Goal: Use online tool/utility: Use online tool/utility

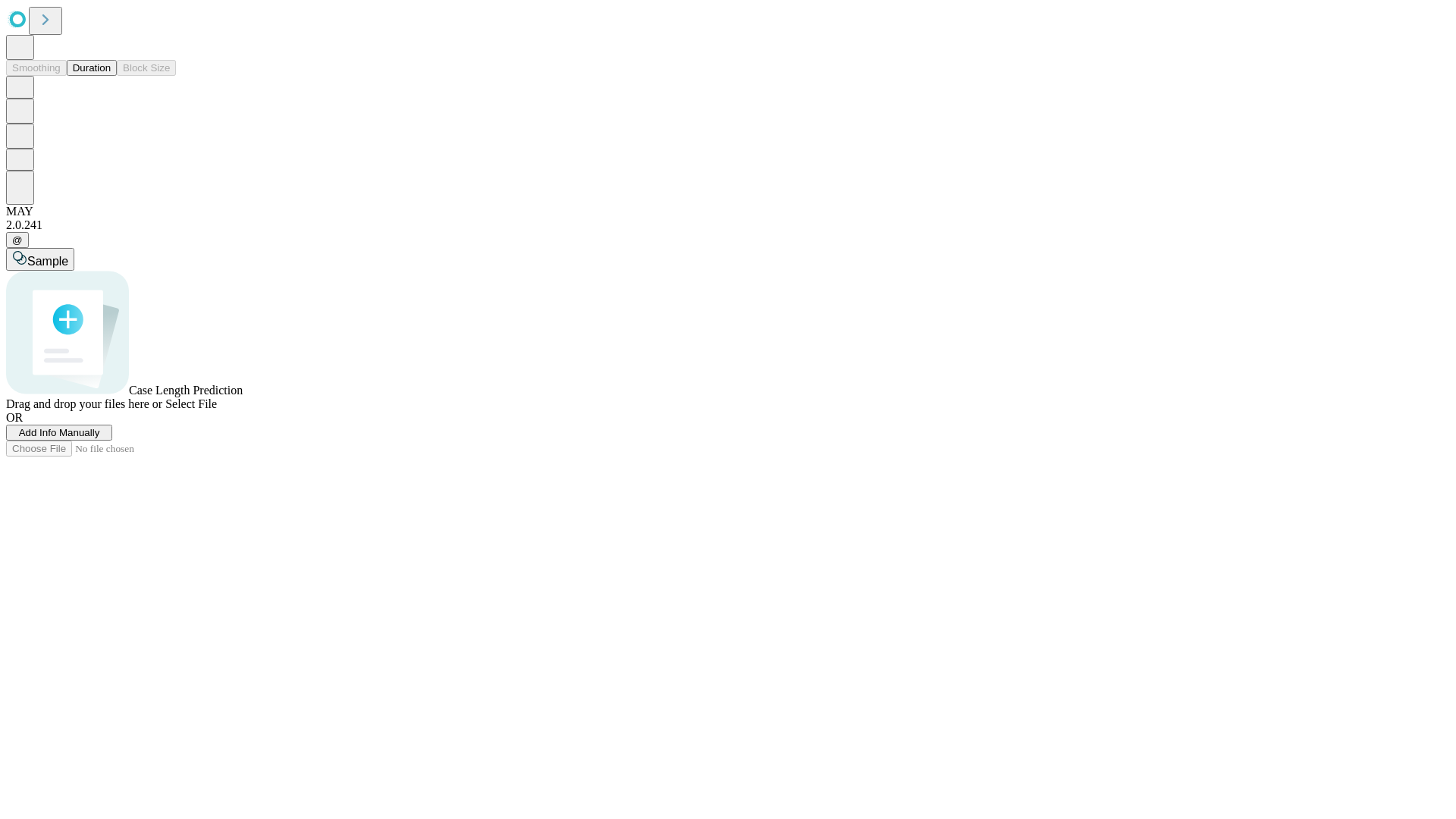
click at [110, 76] on button "Duration" at bounding box center [92, 68] width 50 height 16
click at [217, 410] on span "Select File" at bounding box center [191, 404] width 52 height 12
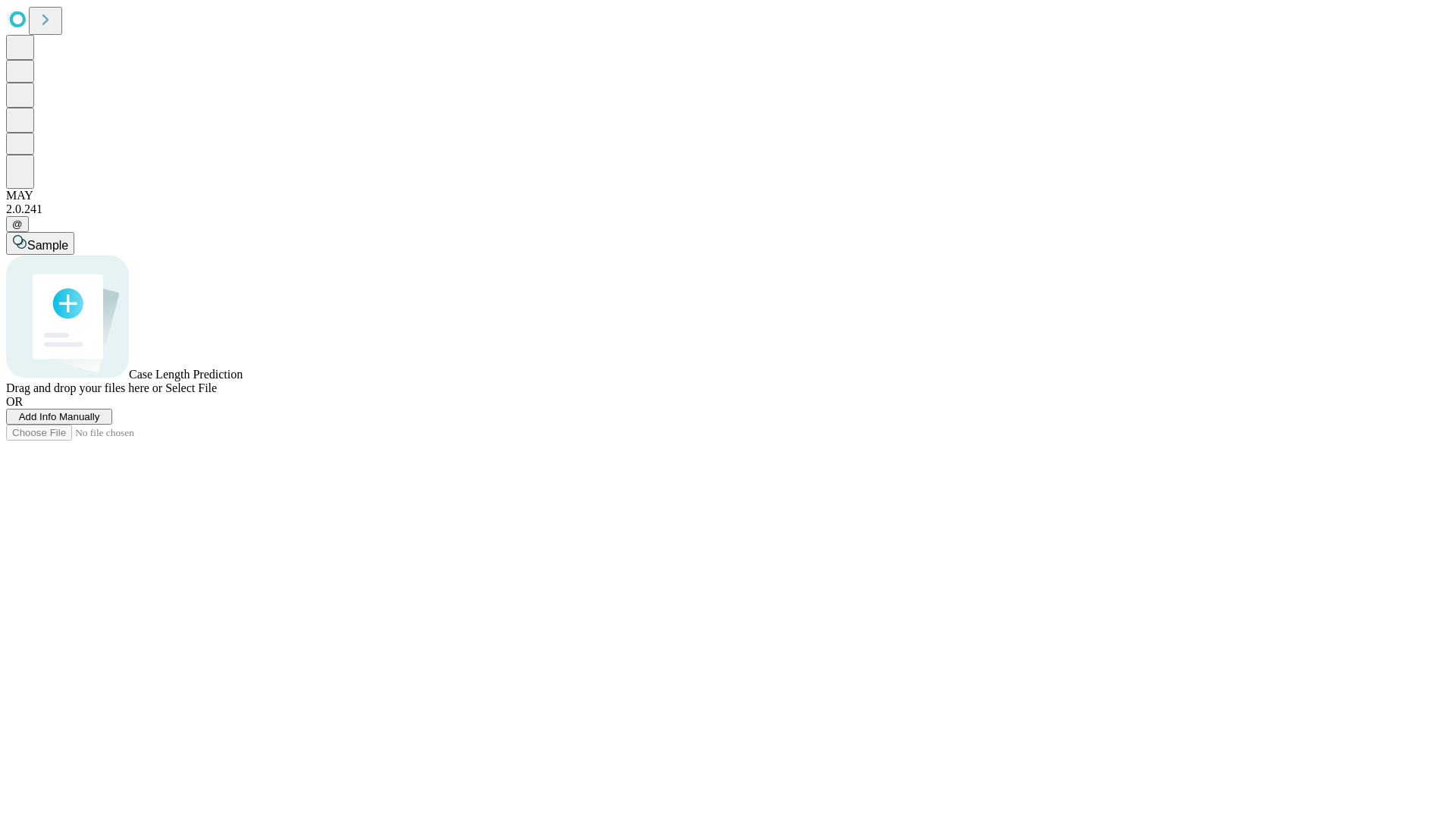
click at [217, 394] on span "Select File" at bounding box center [191, 388] width 52 height 12
